Goal: Information Seeking & Learning: Learn about a topic

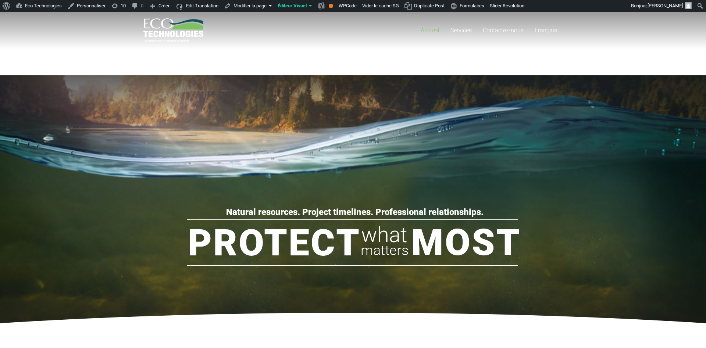
drag, startPoint x: 78, startPoint y: 244, endPoint x: 80, endPoint y: 53, distance: 190.9
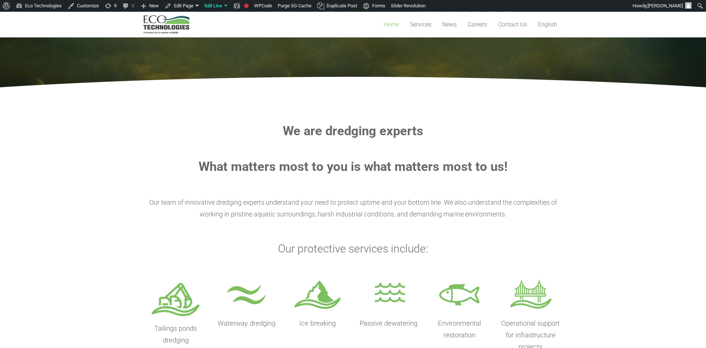
scroll to position [188, 0]
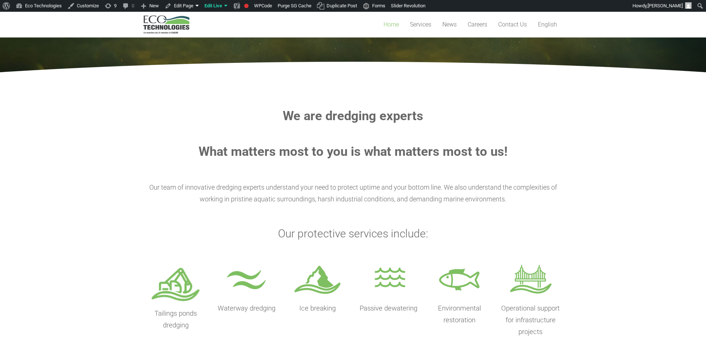
drag, startPoint x: 497, startPoint y: 136, endPoint x: 500, endPoint y: 136, distance: 3.8
click at [31, 224] on section "We are dredging experts What matters most to you is what matters most to us! Ou…" at bounding box center [353, 223] width 706 height 283
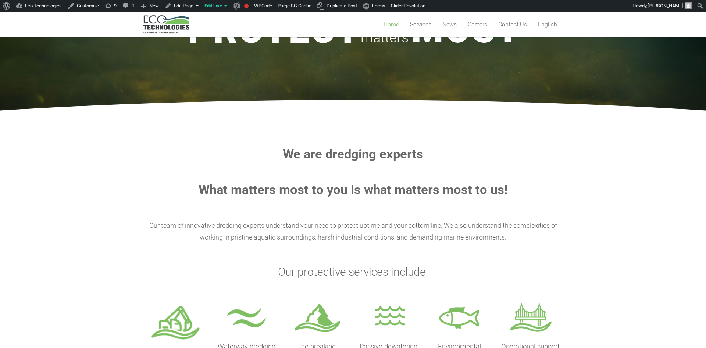
scroll to position [0, 0]
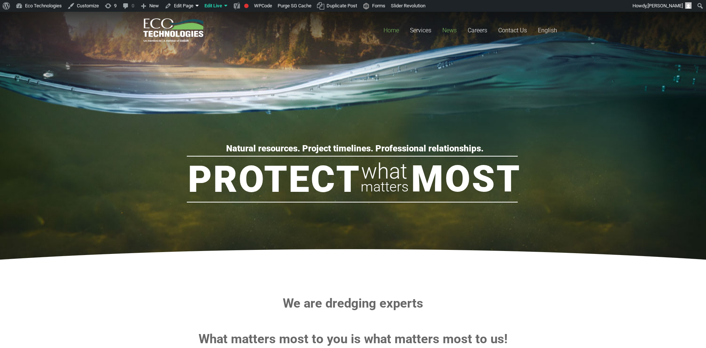
click at [456, 28] on span "News" at bounding box center [450, 30] width 14 height 7
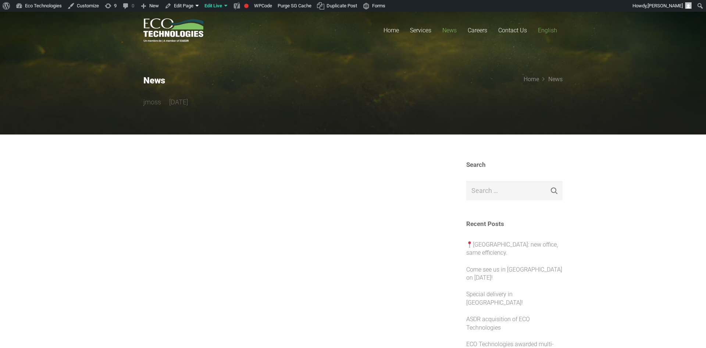
click at [546, 30] on span "English" at bounding box center [547, 30] width 19 height 7
click at [540, 45] on link "English" at bounding box center [548, 30] width 30 height 37
click at [397, 29] on span "Home" at bounding box center [391, 30] width 15 height 7
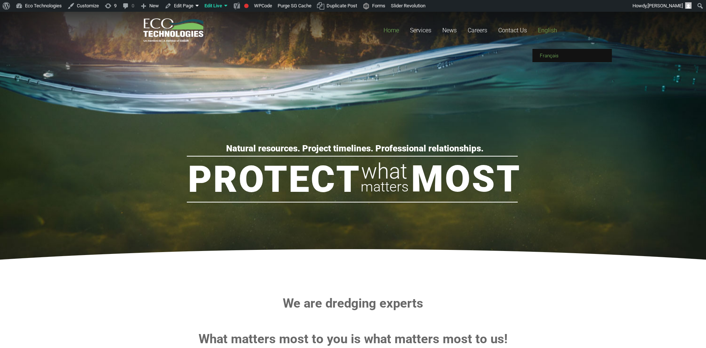
click at [555, 54] on span "Français" at bounding box center [549, 56] width 19 height 6
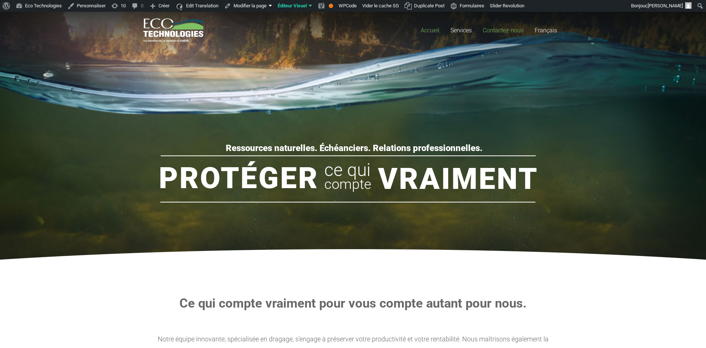
click at [495, 28] on span "Contactez-nous" at bounding box center [503, 30] width 41 height 7
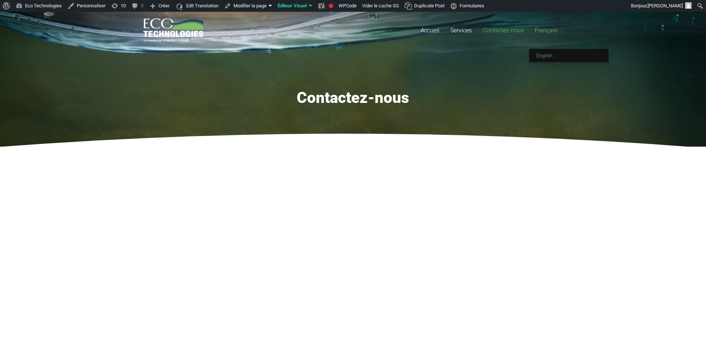
click at [555, 53] on link "English" at bounding box center [568, 55] width 79 height 13
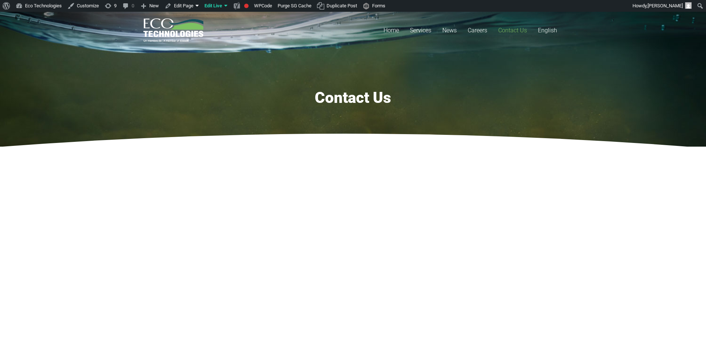
click at [549, 56] on div "Contact Us" at bounding box center [352, 80] width 419 height 56
click at [546, 52] on link "Français" at bounding box center [572, 55] width 79 height 13
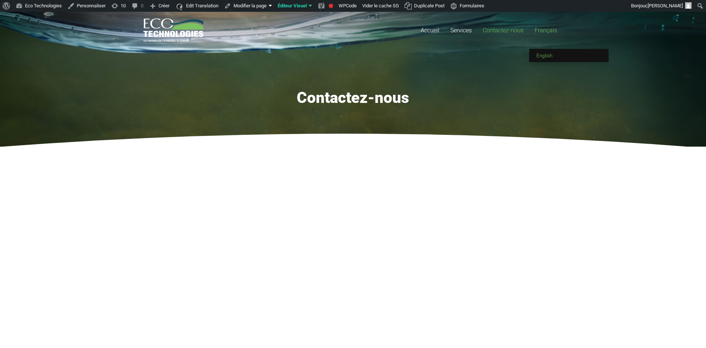
click at [549, 52] on link "English" at bounding box center [568, 55] width 79 height 13
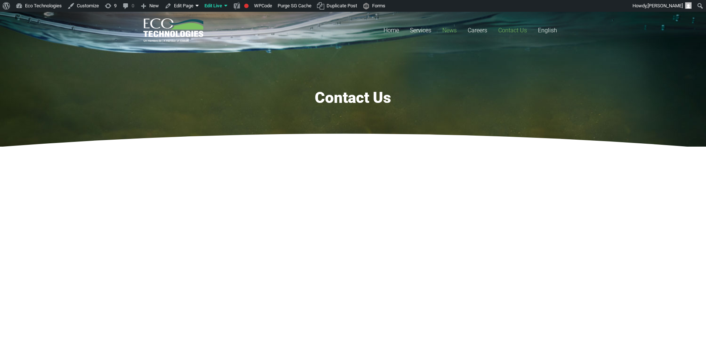
click at [447, 30] on span "News" at bounding box center [450, 30] width 14 height 7
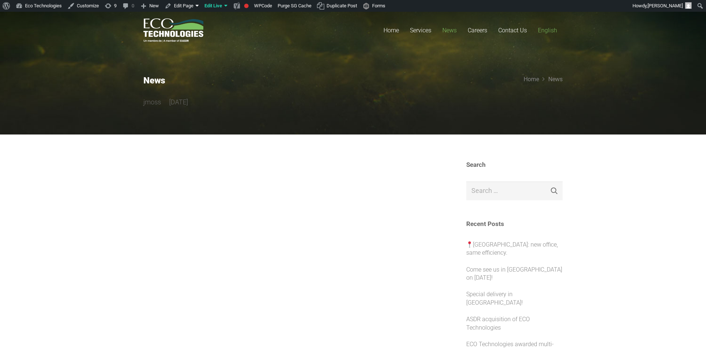
click at [547, 28] on span "English" at bounding box center [547, 30] width 19 height 7
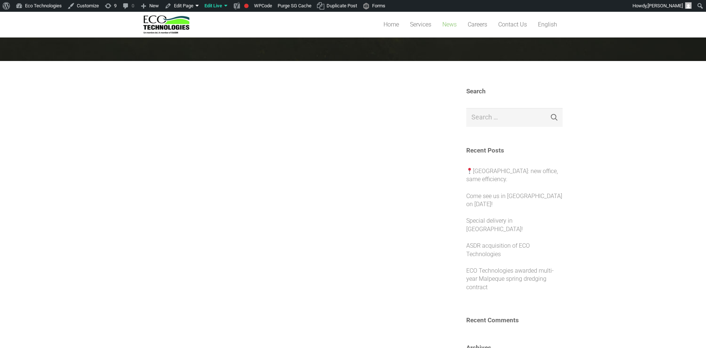
scroll to position [113, 0]
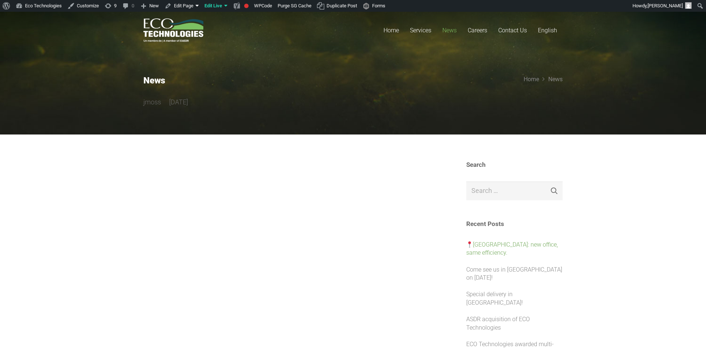
click at [503, 245] on link "[GEOGRAPHIC_DATA]: new office, same efficiency." at bounding box center [512, 248] width 92 height 15
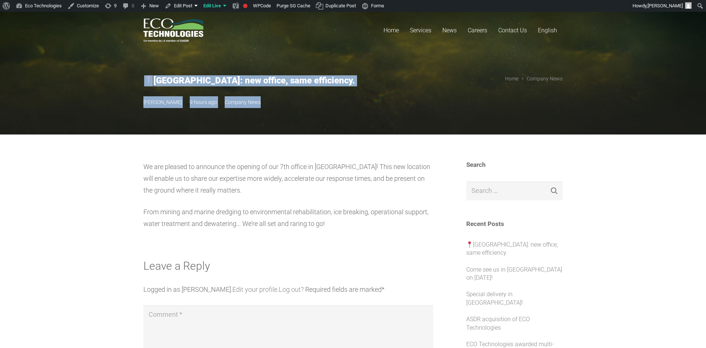
drag, startPoint x: 117, startPoint y: 76, endPoint x: 348, endPoint y: 125, distance: 236.8
click at [348, 125] on section "[GEOGRAPHIC_DATA]: new office, same efficiency. [PERSON_NAME] 9 hours ago Compa…" at bounding box center [353, 73] width 706 height 123
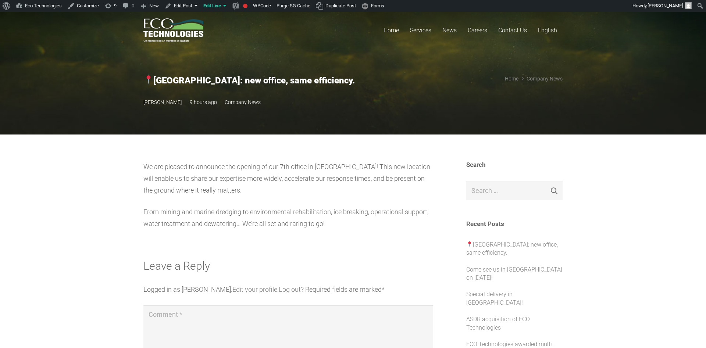
click at [334, 115] on section "[GEOGRAPHIC_DATA]: new office, same efficiency. [PERSON_NAME] 9 hours ago Compa…" at bounding box center [353, 73] width 706 height 123
click at [552, 27] on span "English" at bounding box center [547, 30] width 19 height 7
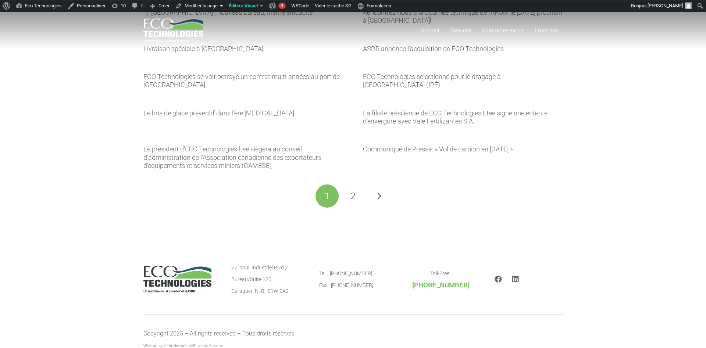
scroll to position [75, 0]
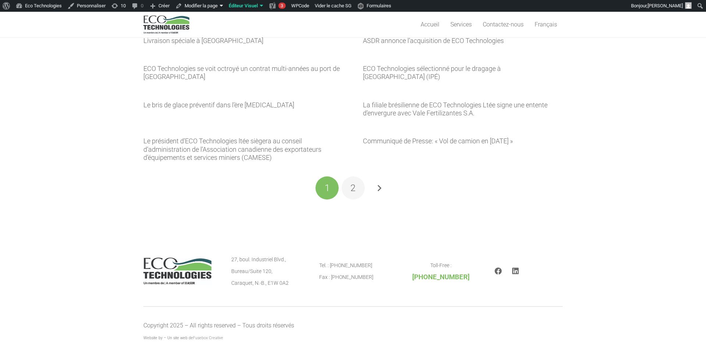
click at [352, 187] on span "2" at bounding box center [353, 188] width 5 height 11
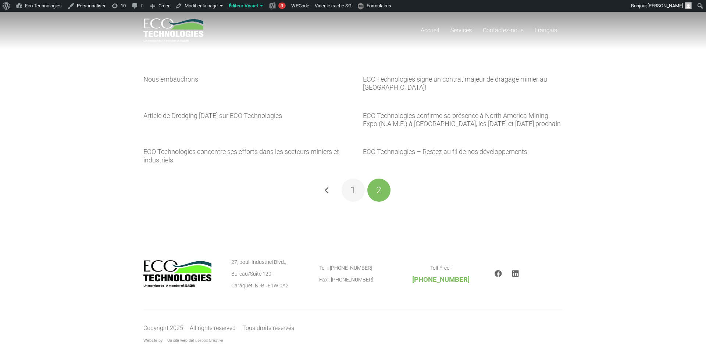
click at [356, 192] on link "1" at bounding box center [353, 190] width 23 height 23
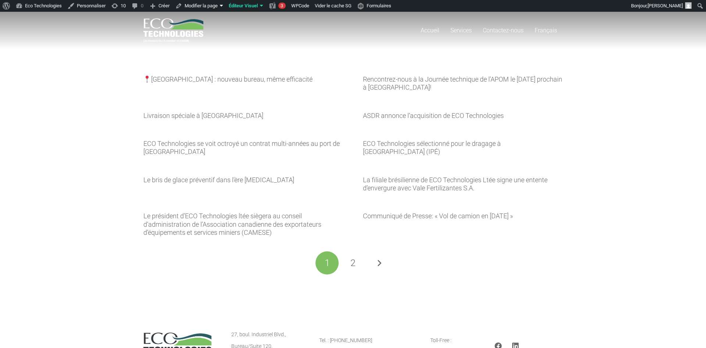
click at [101, 141] on section "Québec : nouveau bureau, même efficacité Rencontrez-nous à la Journée technique…" at bounding box center [353, 157] width 706 height 291
click at [354, 262] on span "2" at bounding box center [353, 263] width 5 height 11
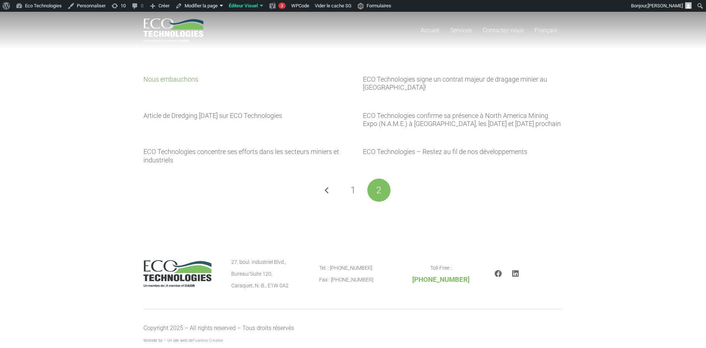
click at [163, 78] on link "Nous embauchons" at bounding box center [170, 79] width 55 height 8
click at [351, 192] on span "1" at bounding box center [353, 190] width 5 height 11
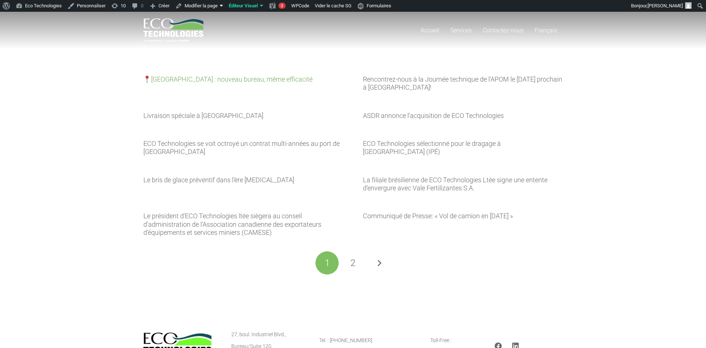
click at [252, 79] on link "[GEOGRAPHIC_DATA] : nouveau bureau, même efficacité" at bounding box center [227, 79] width 169 height 8
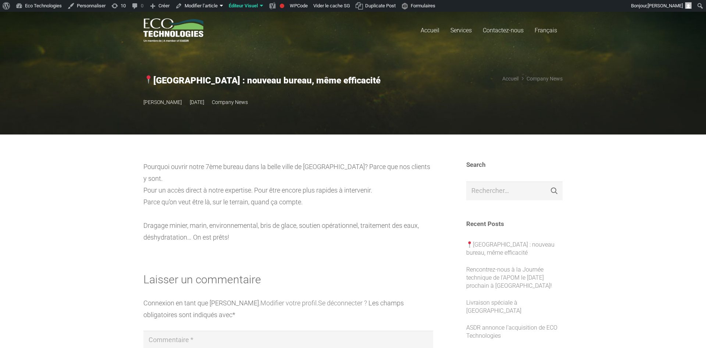
click at [353, 89] on div "Québec : nouveau bureau, même efficacité Marie Christine Masse il y a 1 jour Co…" at bounding box center [276, 91] width 266 height 33
click at [225, 259] on div at bounding box center [288, 259] width 290 height 30
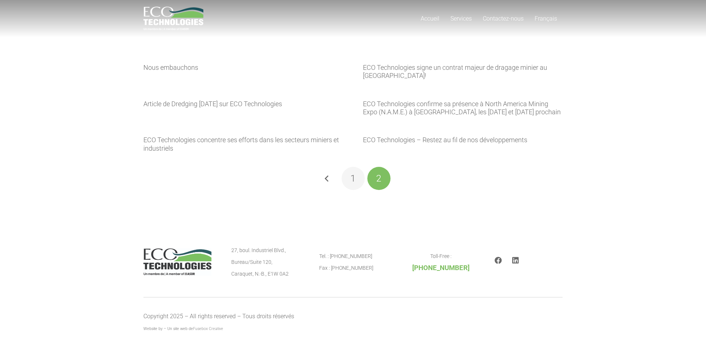
click at [355, 177] on span "1" at bounding box center [353, 178] width 5 height 11
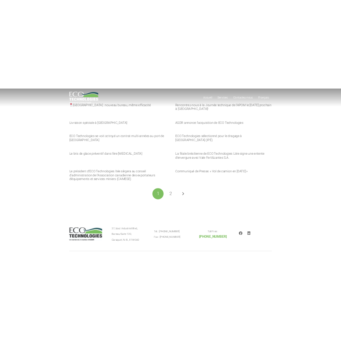
scroll to position [38, 0]
